Goal: Navigation & Orientation: Find specific page/section

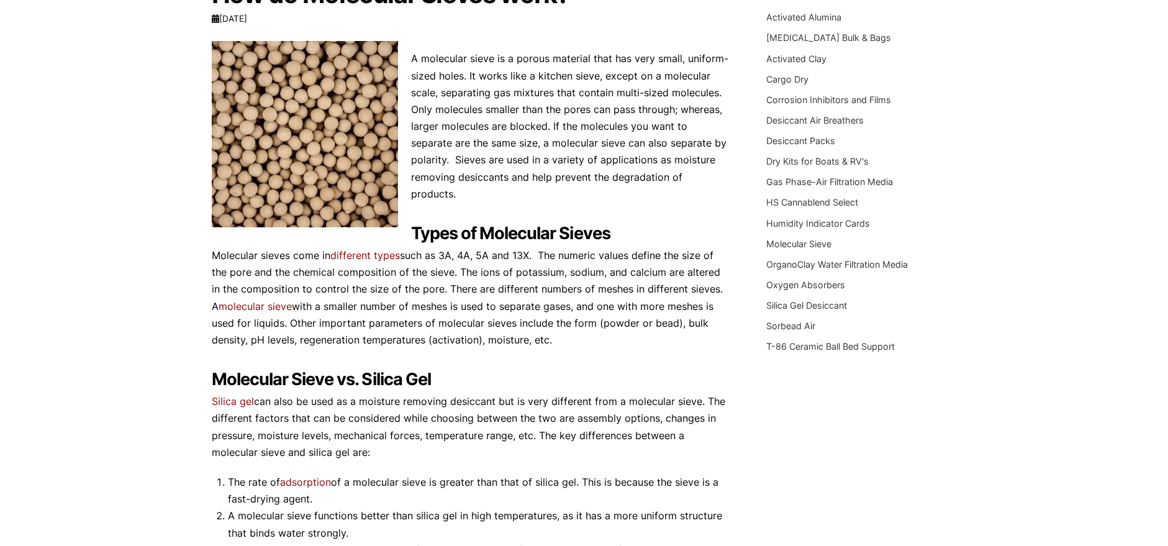
scroll to position [89, 0]
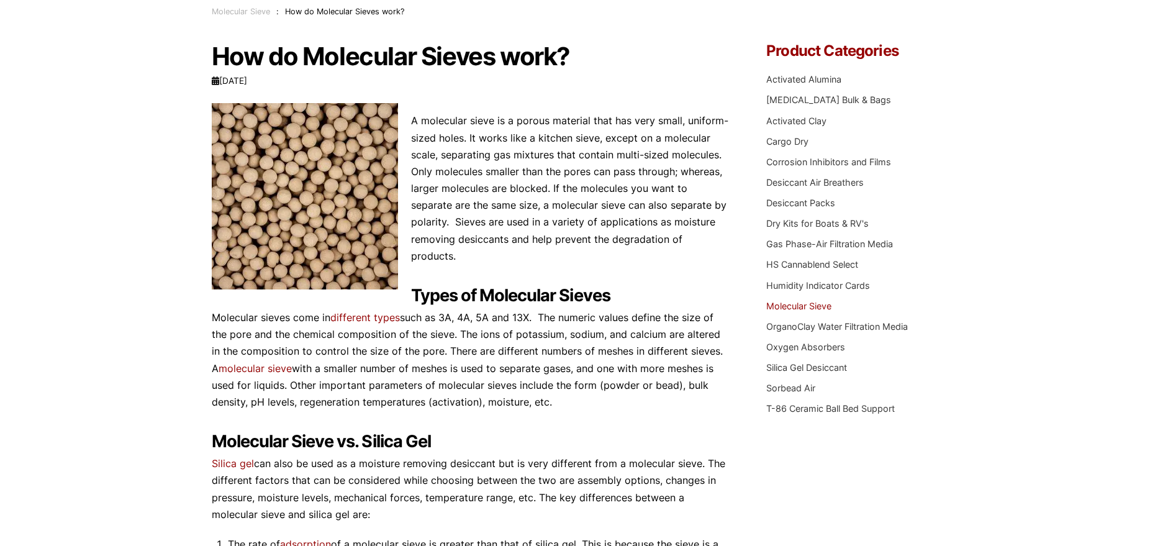
click at [806, 307] on link "Molecular Sieve" at bounding box center [798, 306] width 65 height 11
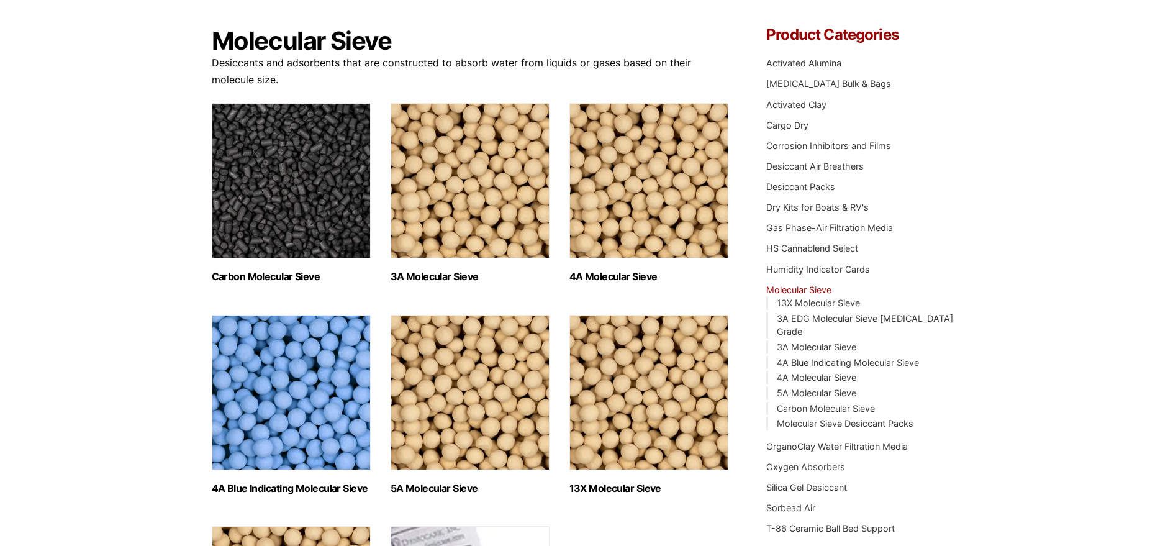
scroll to position [124, 0]
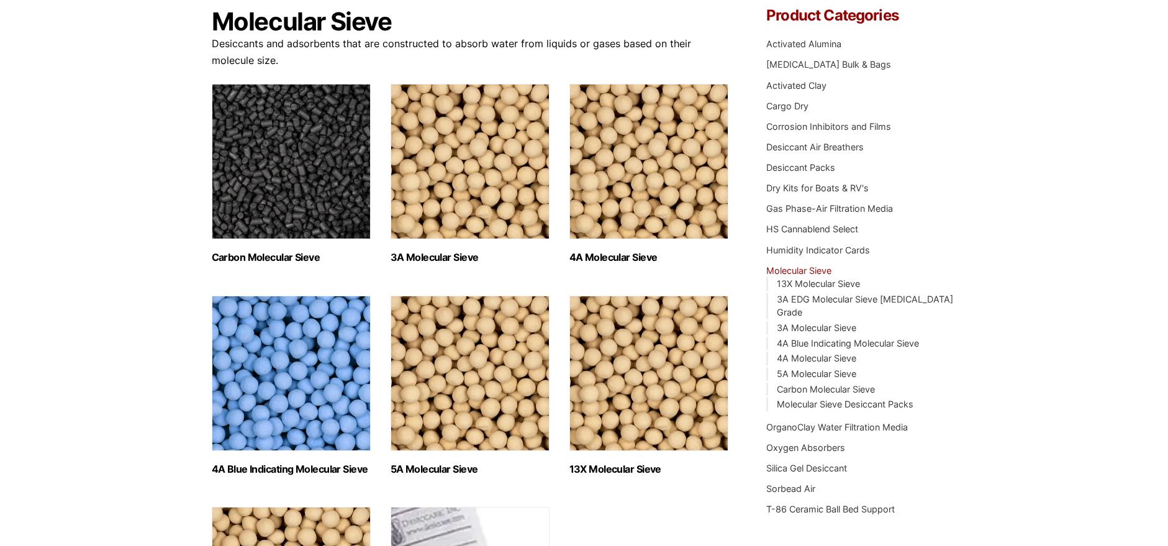
click at [475, 173] on img "Visit product category 3A Molecular Sieve" at bounding box center [470, 161] width 159 height 155
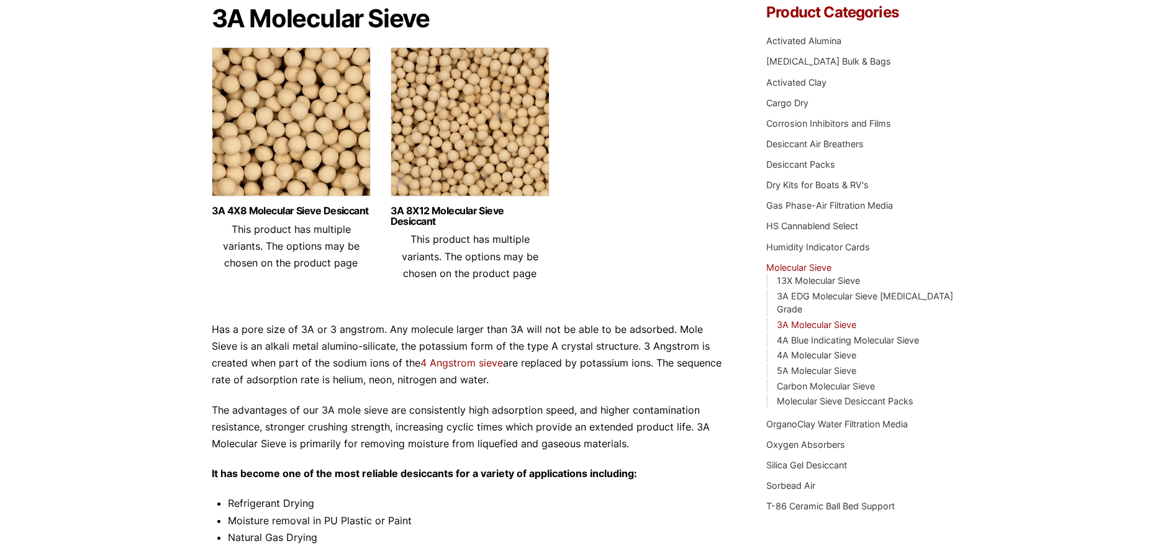
scroll to position [124, 0]
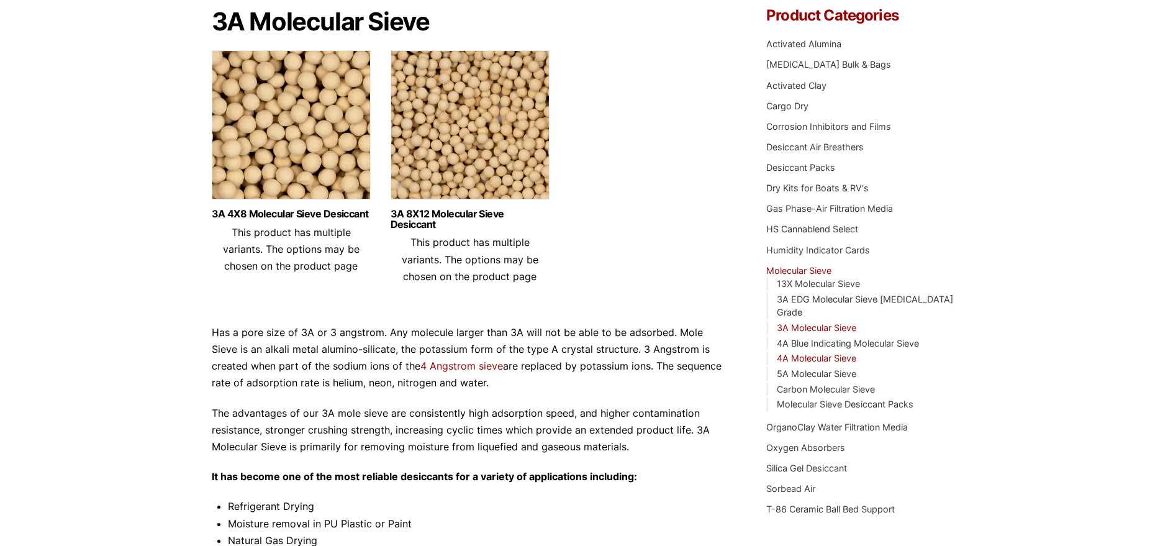
click at [796, 353] on link "4A Molecular Sieve" at bounding box center [817, 358] width 80 height 11
